Goal: Transaction & Acquisition: Purchase product/service

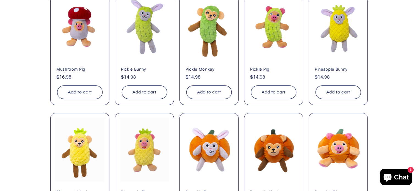
scroll to position [302, 0]
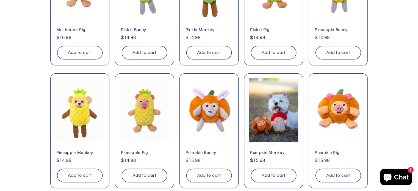
click at [264, 150] on link "Pumpkin Monkey" at bounding box center [273, 152] width 47 height 5
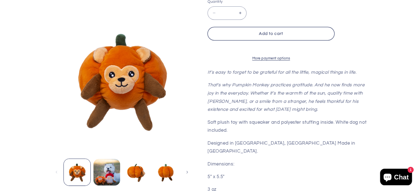
scroll to position [165, 0]
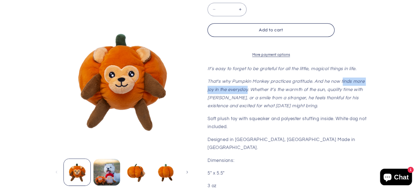
drag, startPoint x: 344, startPoint y: 87, endPoint x: 248, endPoint y: 97, distance: 96.4
click at [248, 97] on em "That's why Pumpkin Monkey practices gratitude. And he now finds more joy in the…" at bounding box center [286, 93] width 157 height 29
click at [284, 108] on em "That's why Pumpkin Monkey practices gratitude. And he now finds more joy in the…" at bounding box center [286, 93] width 157 height 29
